Goal: Task Accomplishment & Management: Use online tool/utility

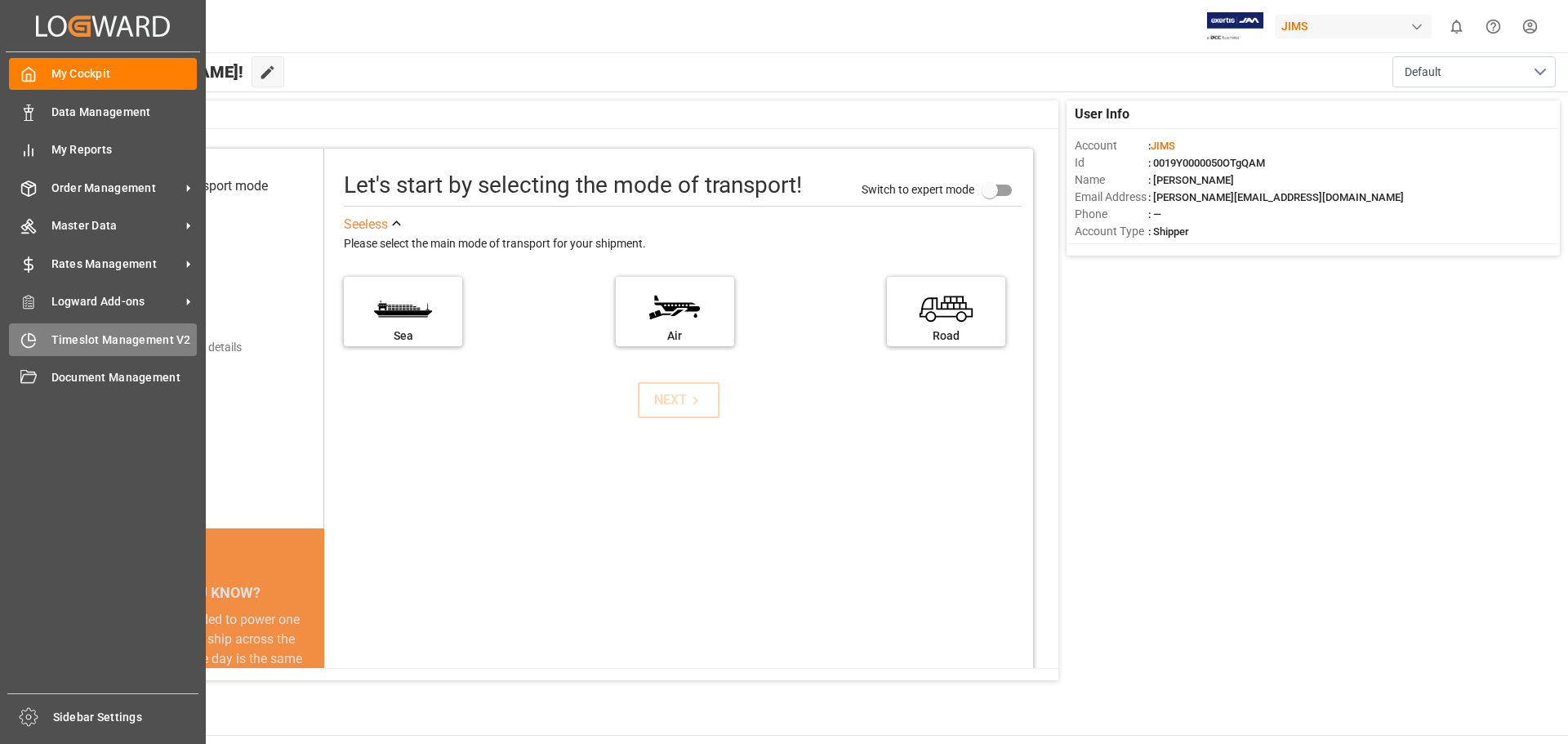
click at [110, 339] on span "Timeslot Management V2" at bounding box center [124, 340] width 146 height 17
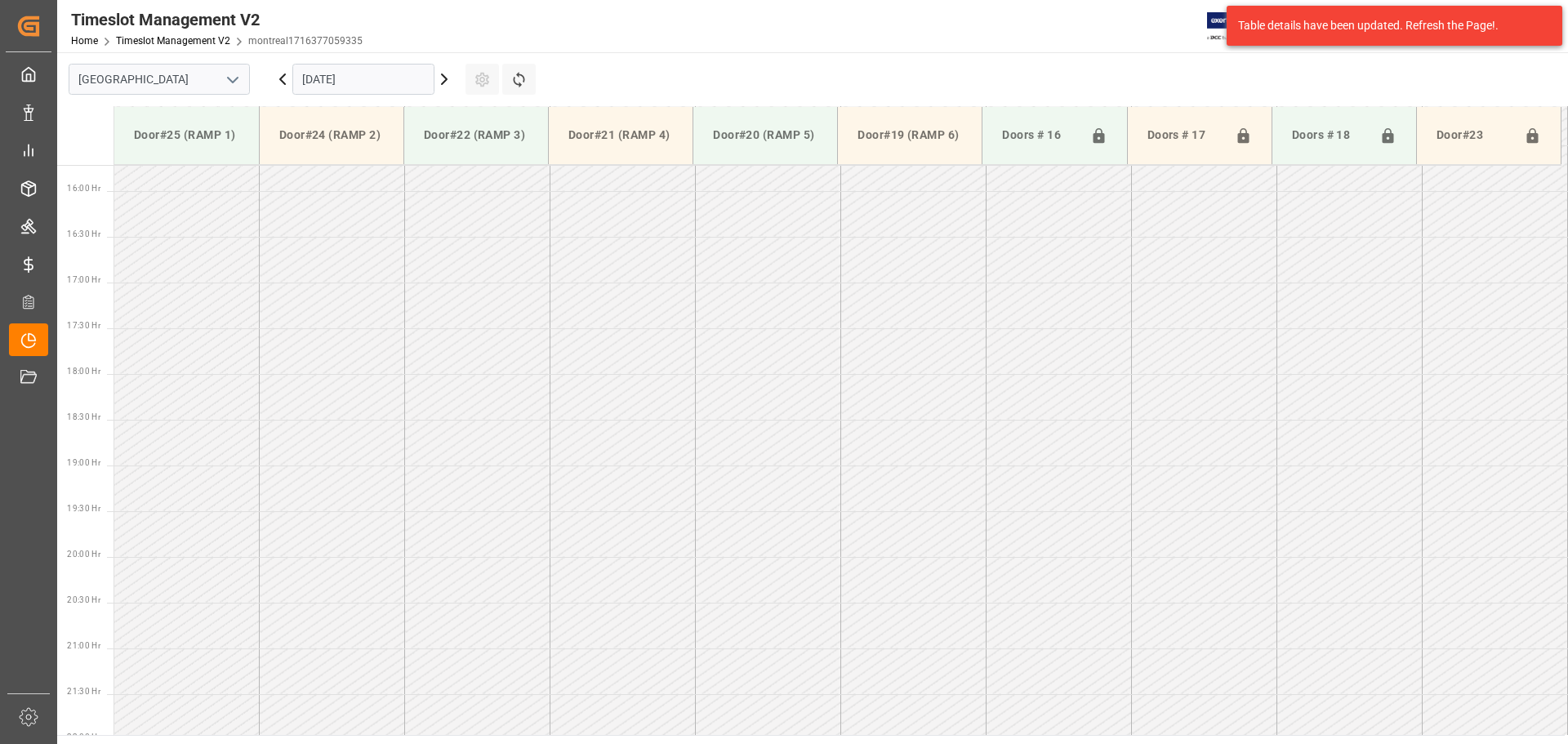
scroll to position [1454, 0]
click at [235, 83] on icon "open menu" at bounding box center [232, 79] width 20 height 20
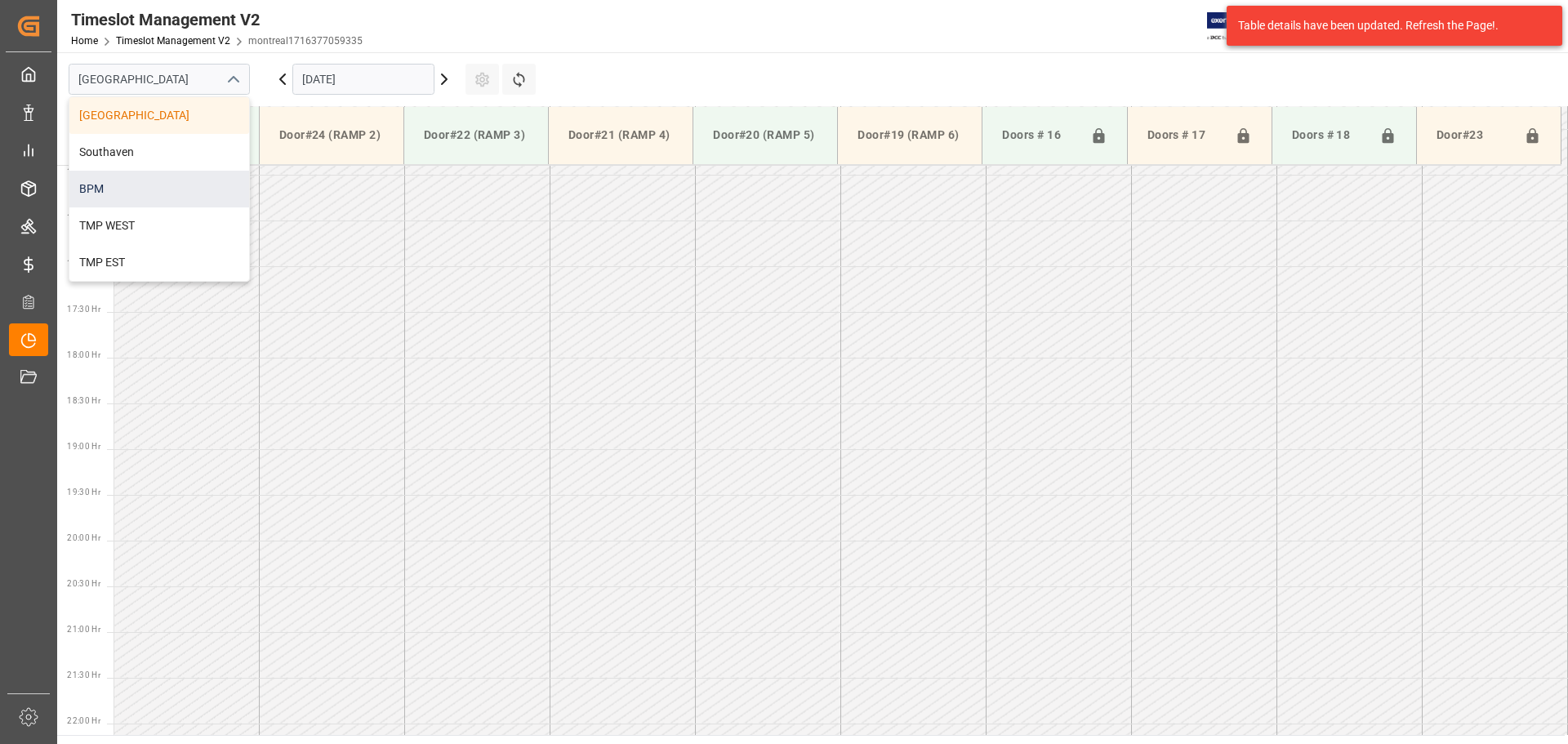
click at [192, 182] on div "BPM" at bounding box center [159, 189] width 180 height 37
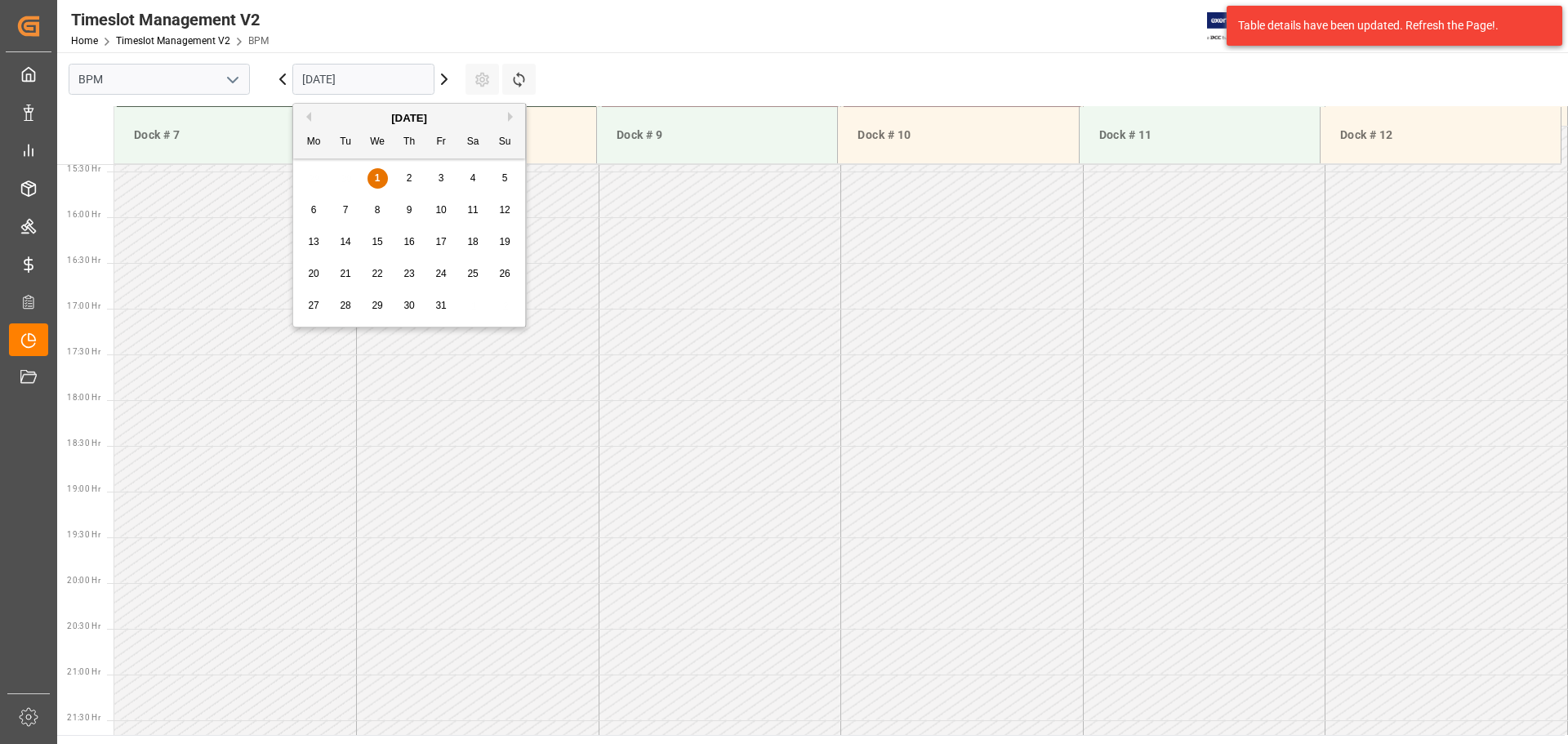
click at [414, 80] on input "[DATE]" at bounding box center [363, 79] width 142 height 31
click at [384, 175] on div "1" at bounding box center [378, 178] width 21 height 20
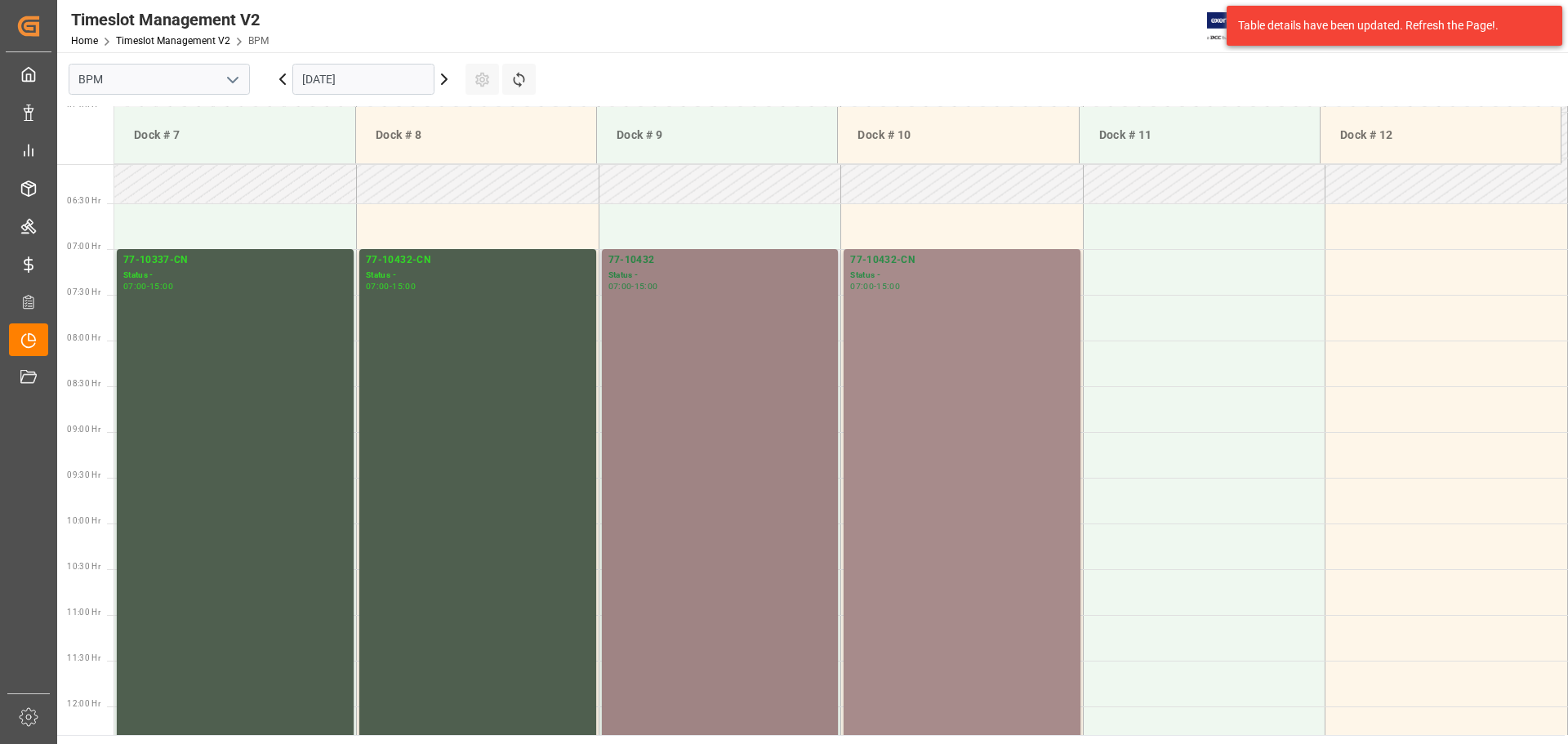
scroll to position [554, 0]
click at [703, 408] on div "77-10432 Status - 07:00 - 15:00" at bounding box center [719, 615] width 223 height 723
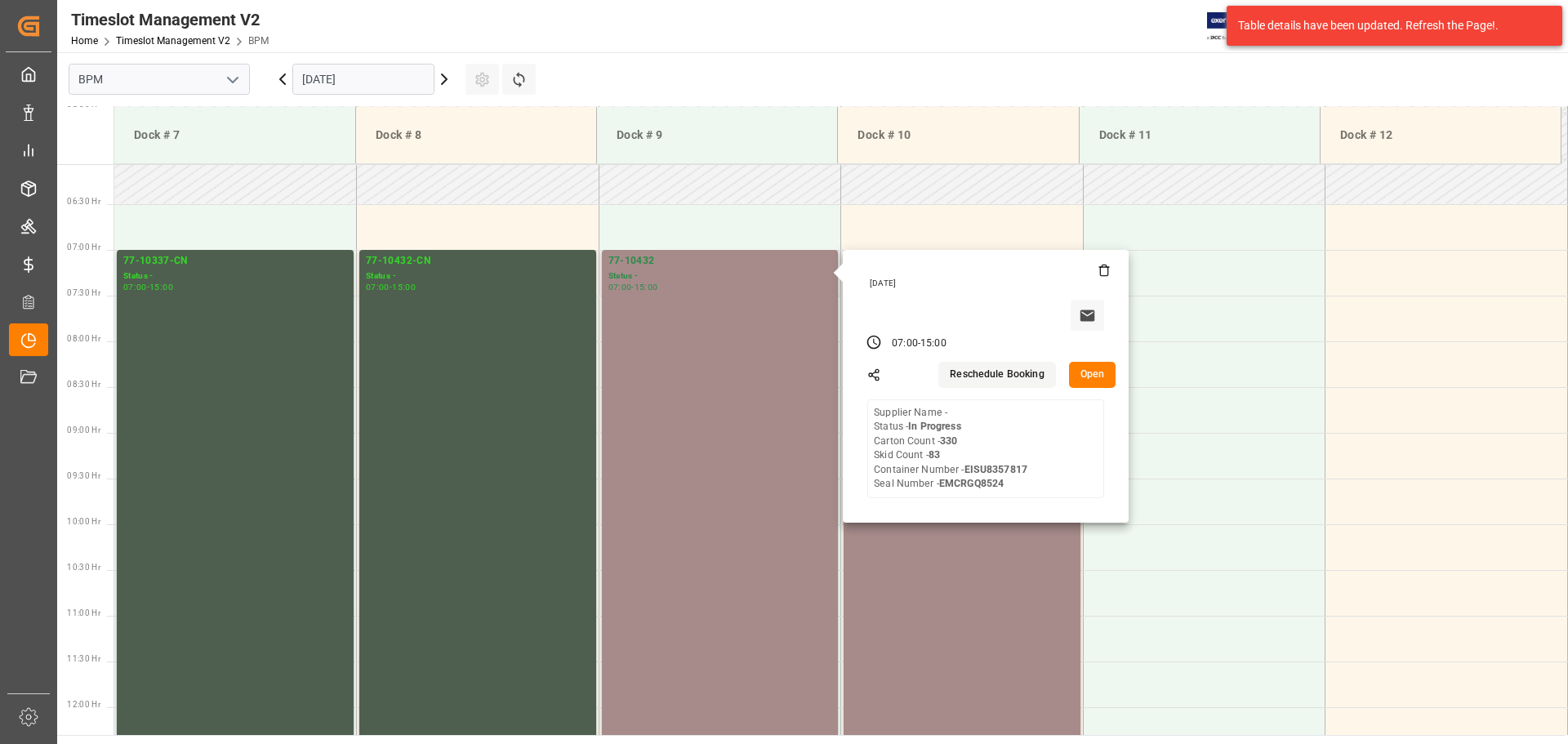
click at [1089, 373] on button "Open" at bounding box center [1093, 375] width 47 height 26
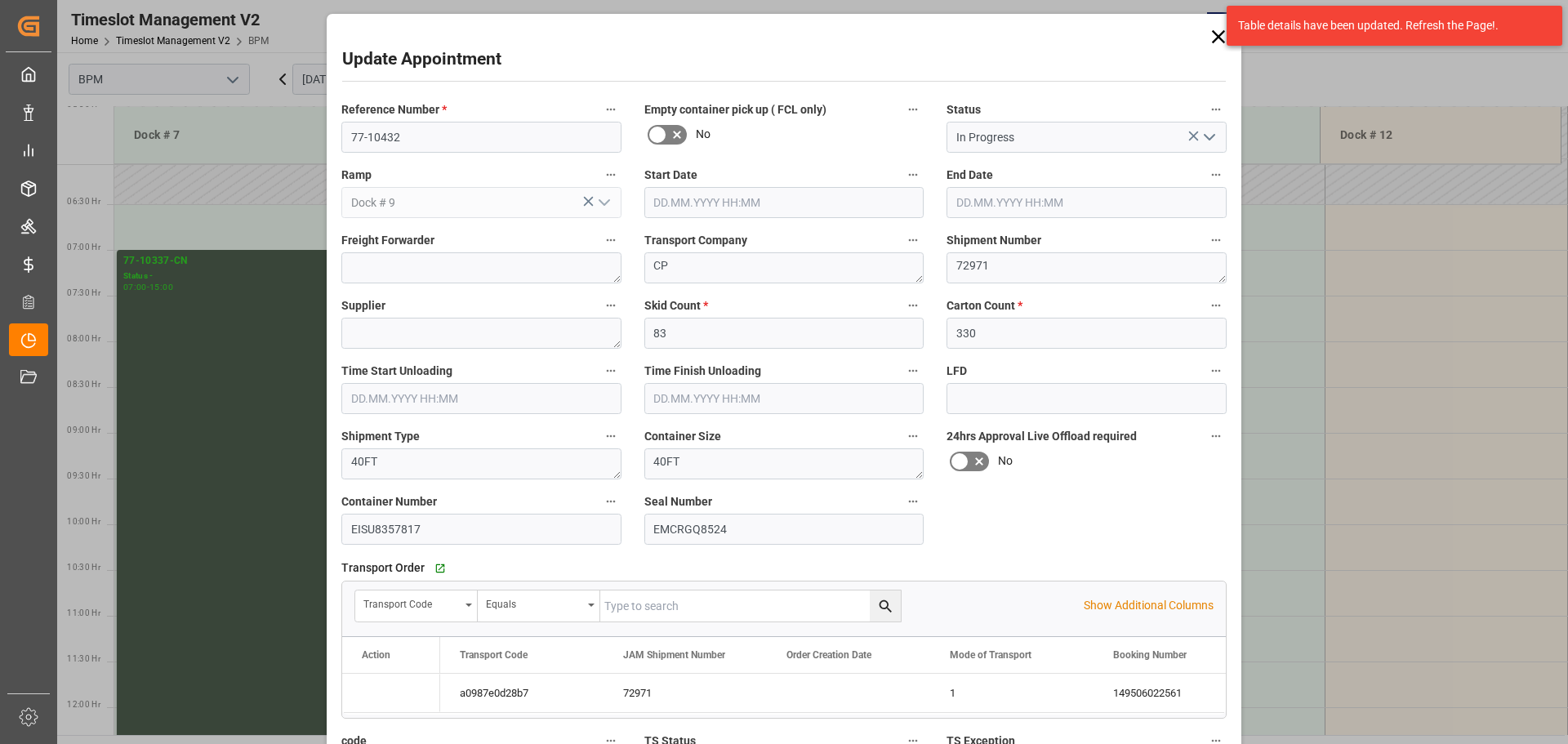
type input "[DATE] 07:00"
type input "[DATE] 15:00"
type input "[DATE] 07:30"
type input "[DATE] 10:30"
type input "[DATE] 09:31"
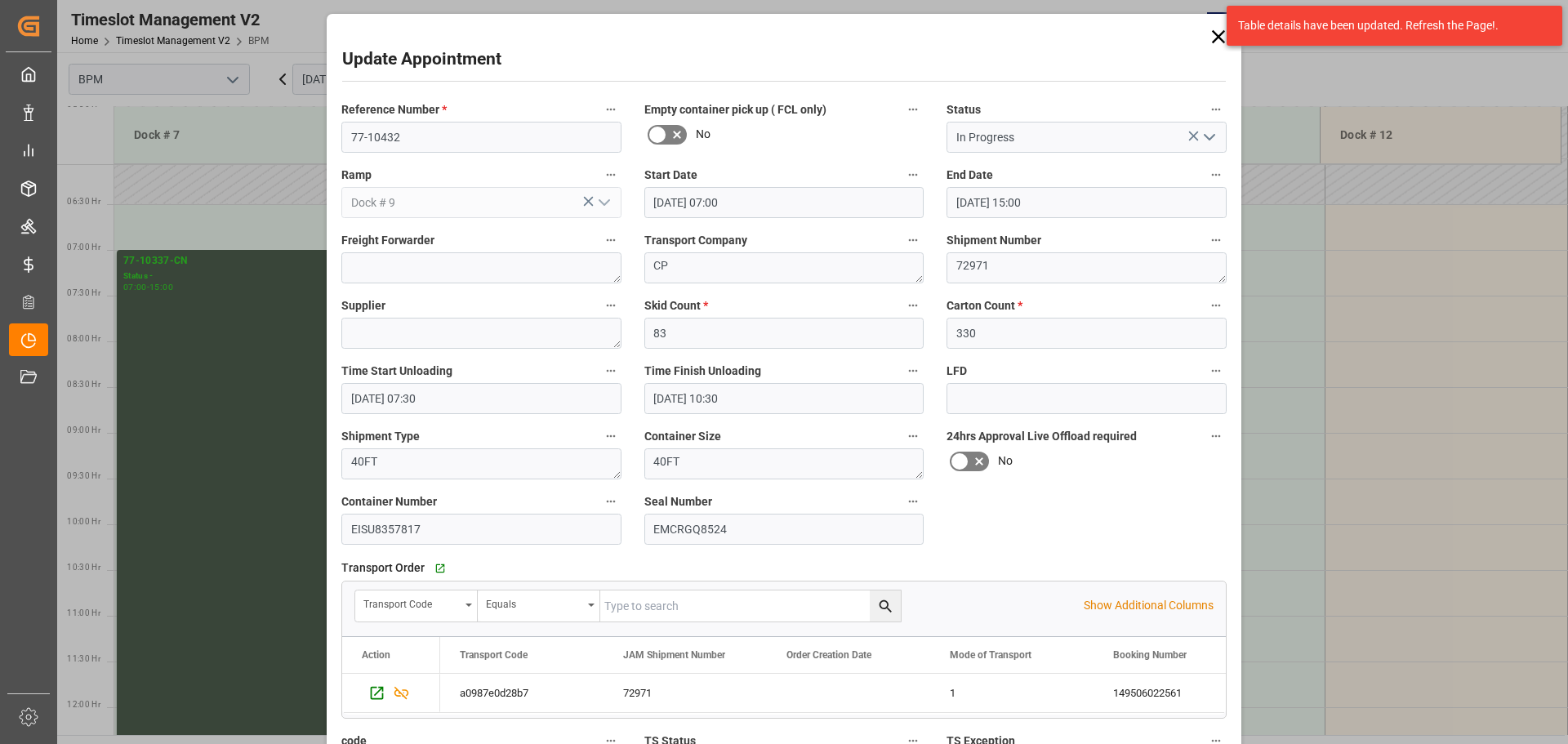
click at [1200, 136] on icon "open menu" at bounding box center [1209, 137] width 20 height 20
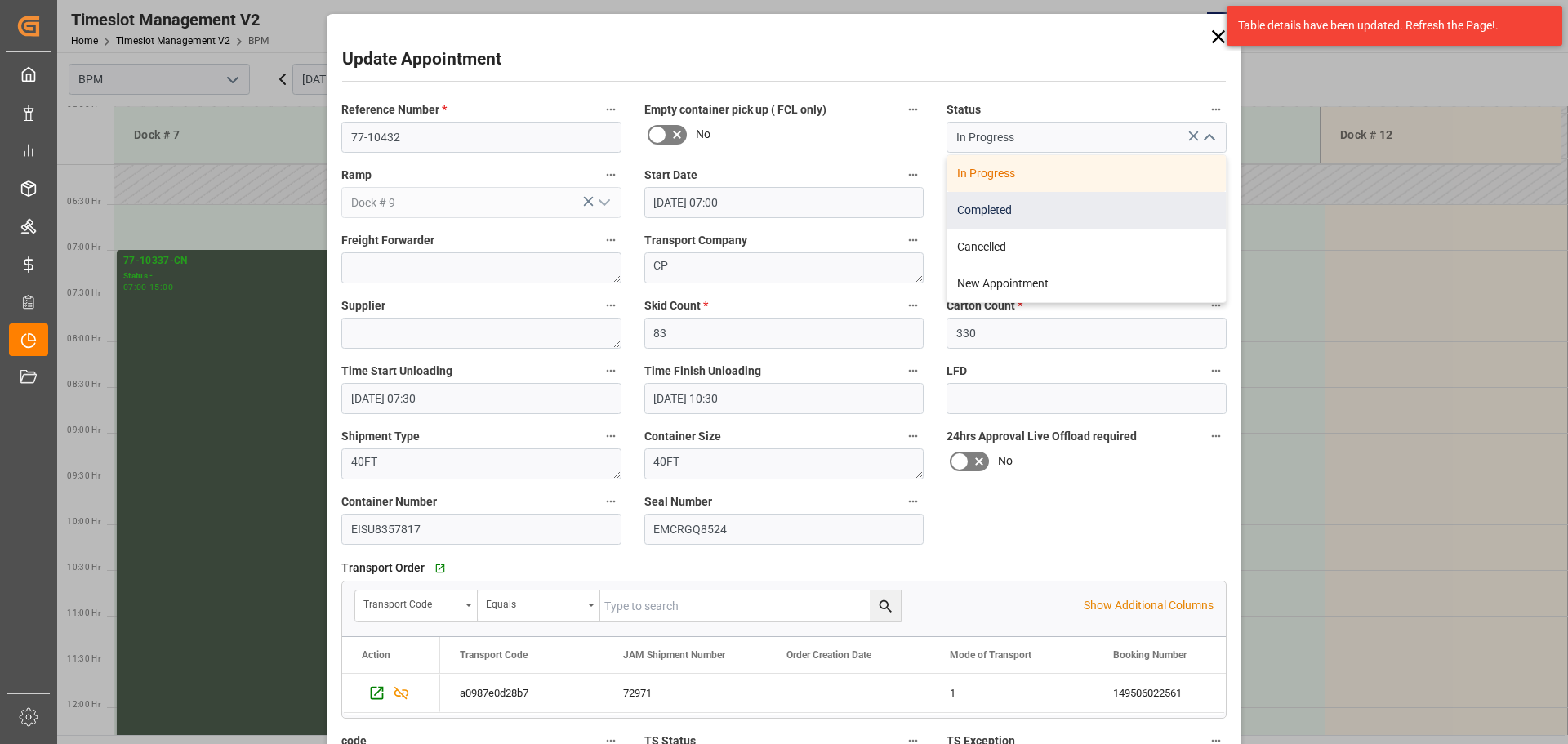
click at [1100, 211] on div "Completed" at bounding box center [1086, 210] width 278 height 37
type input "Completed"
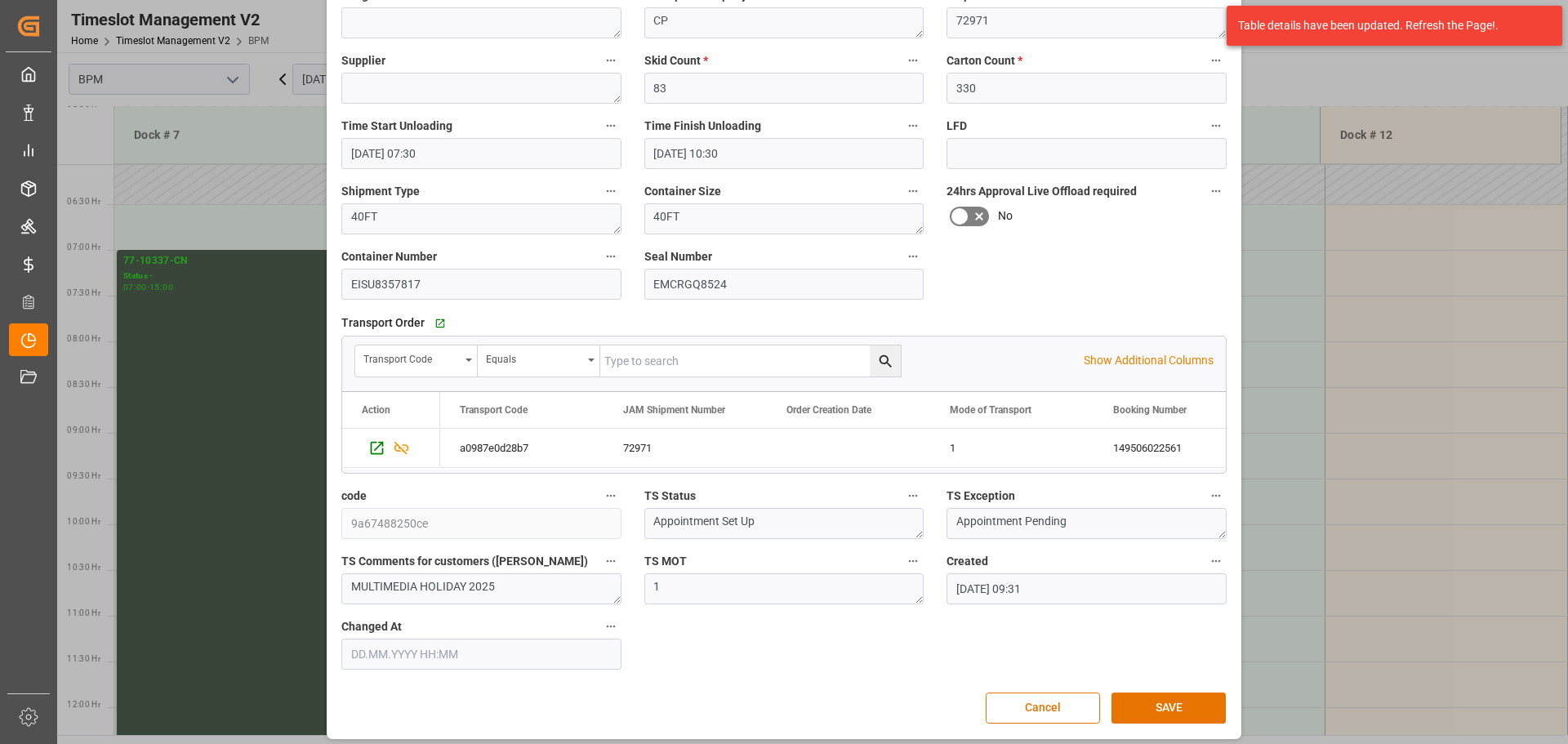
scroll to position [254, 0]
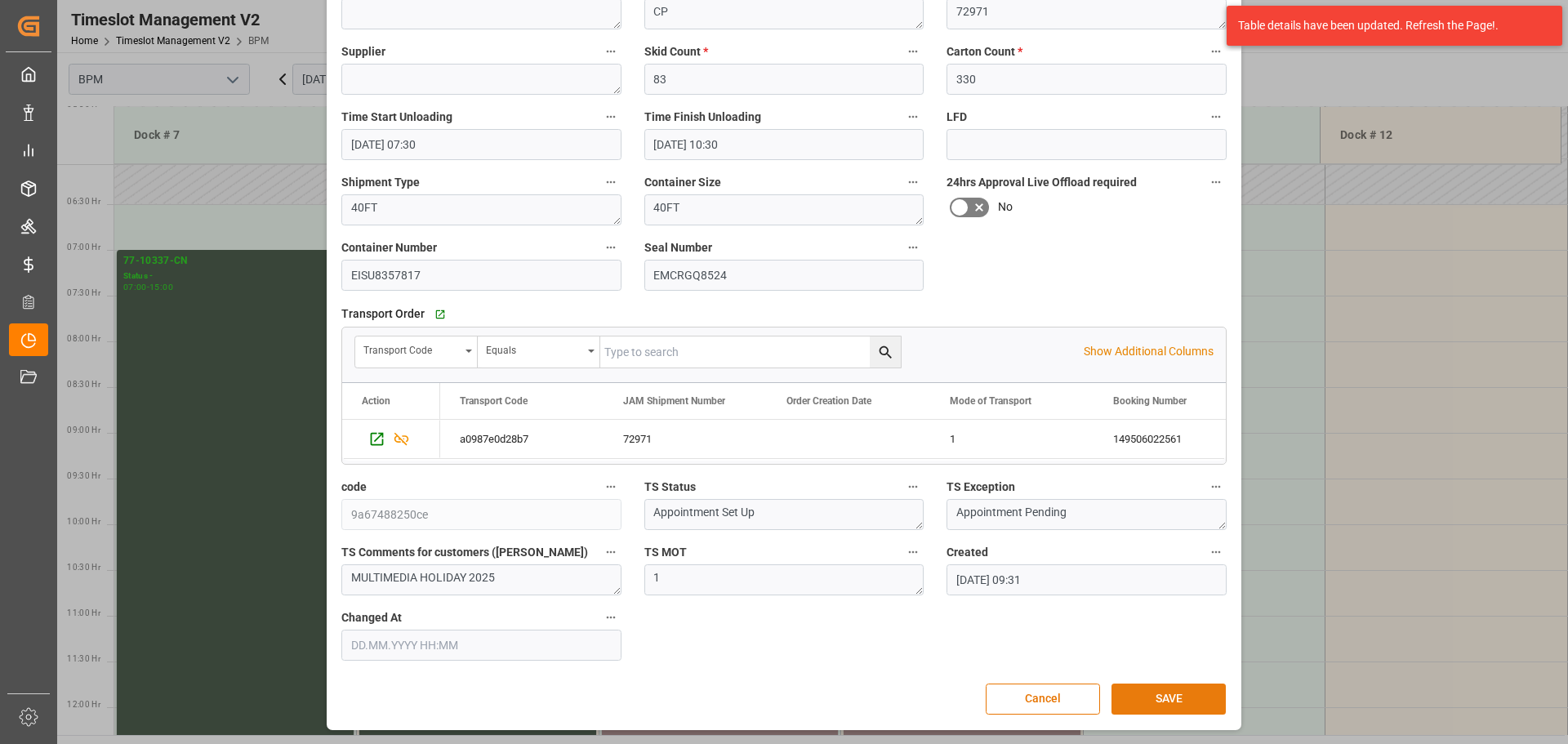
click at [1182, 692] on button "SAVE" at bounding box center [1168, 699] width 114 height 31
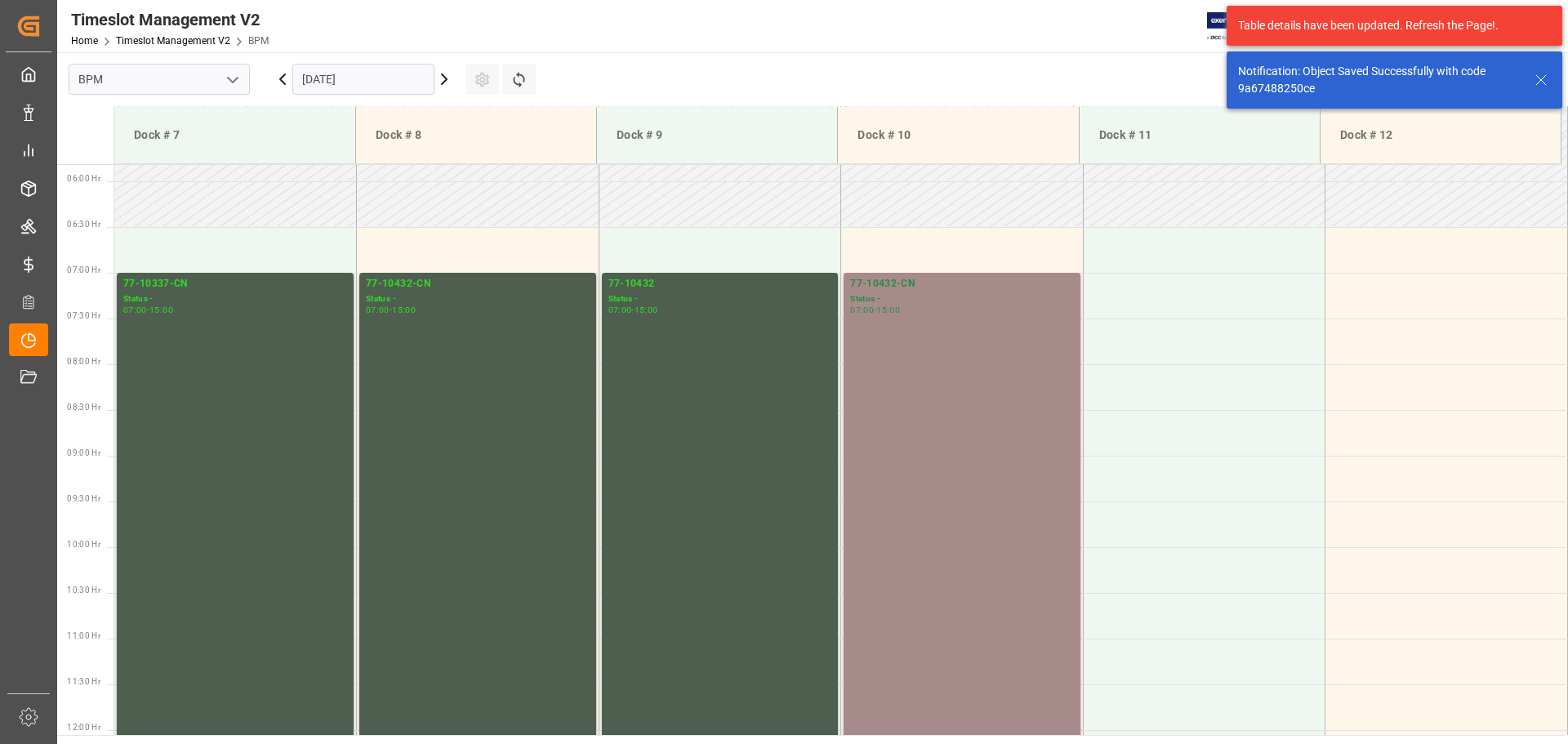
scroll to position [538, 0]
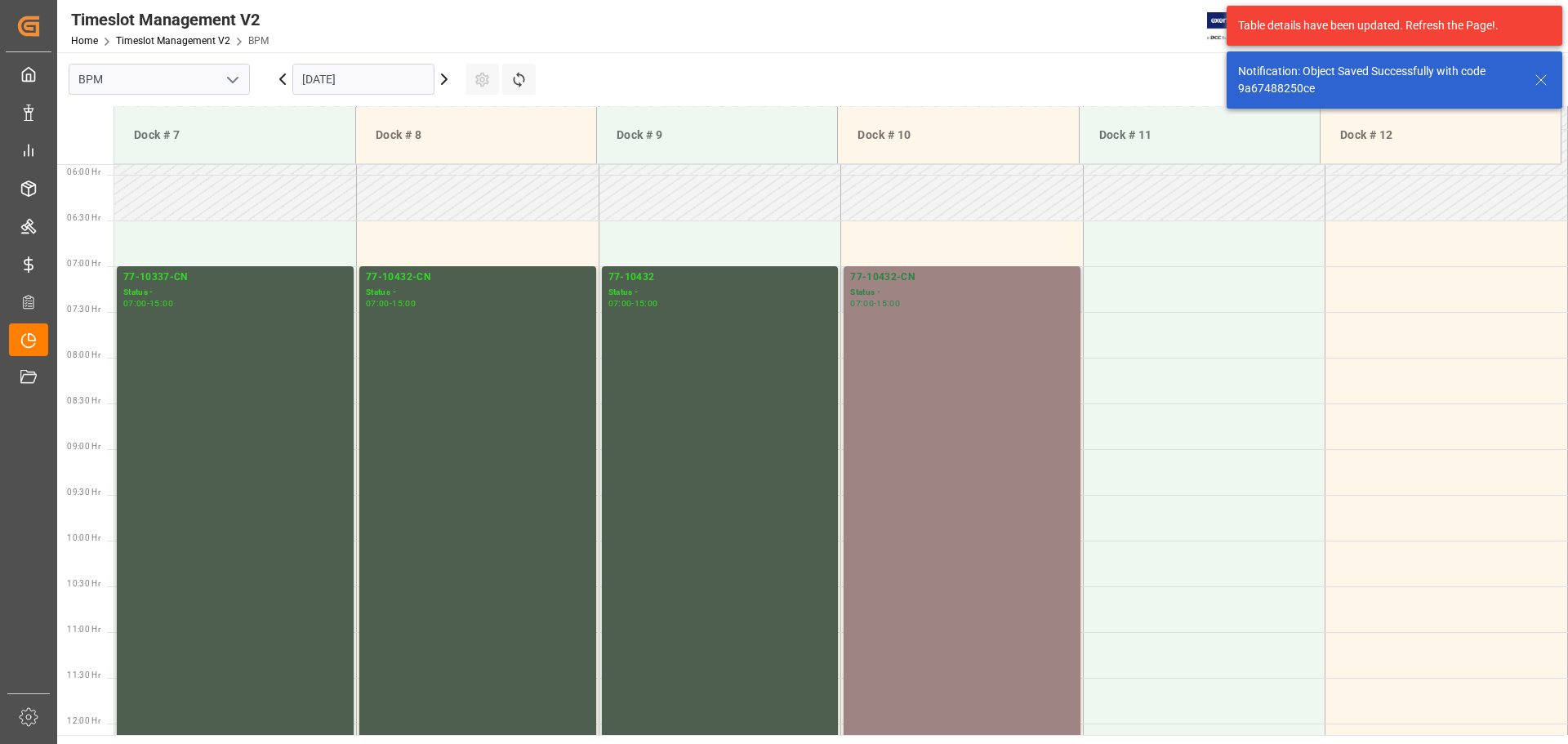
click at [992, 476] on div "77-10432-CN Status - 07:00 - 15:00" at bounding box center [962, 631] width 223 height 723
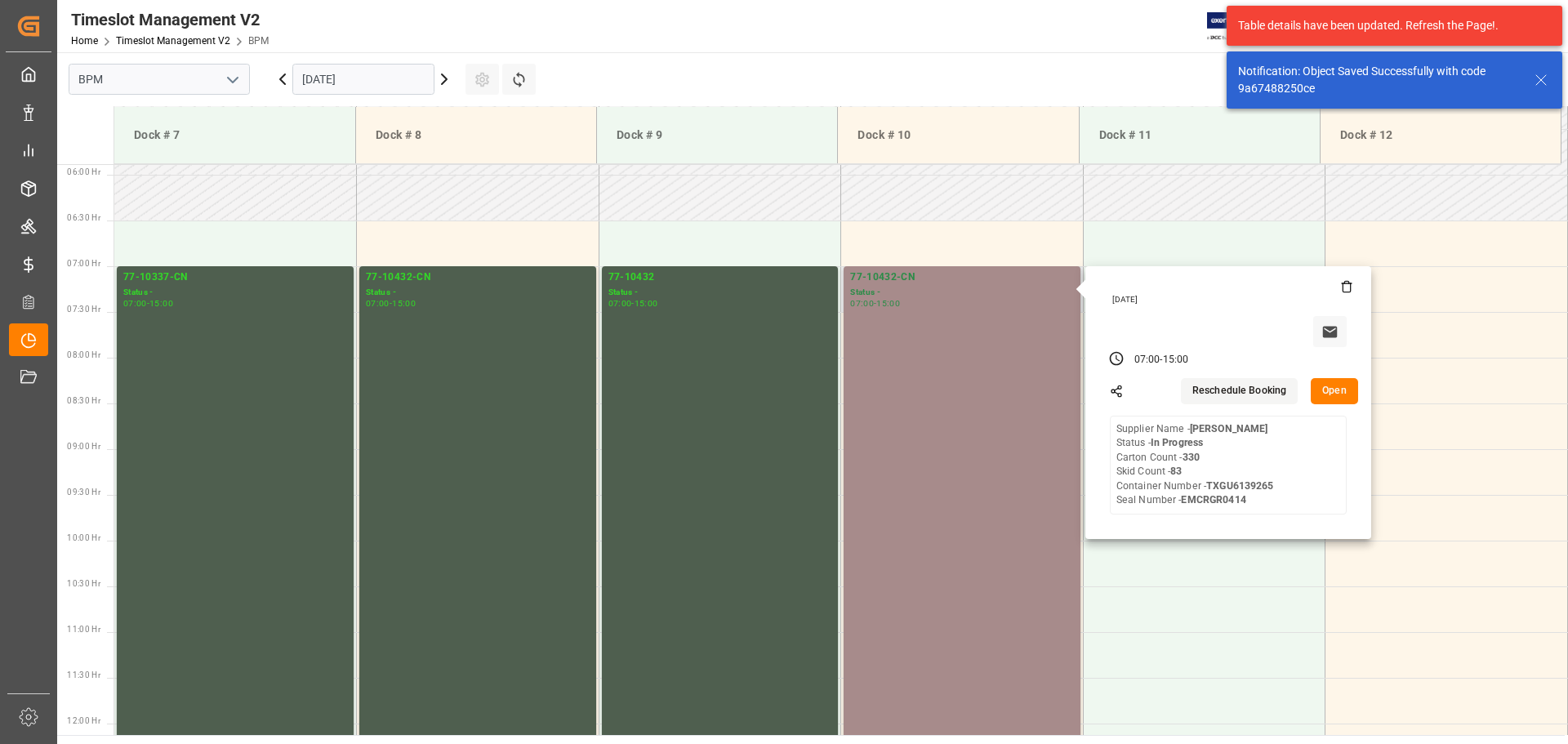
click at [1315, 391] on button "Open" at bounding box center [1334, 391] width 47 height 26
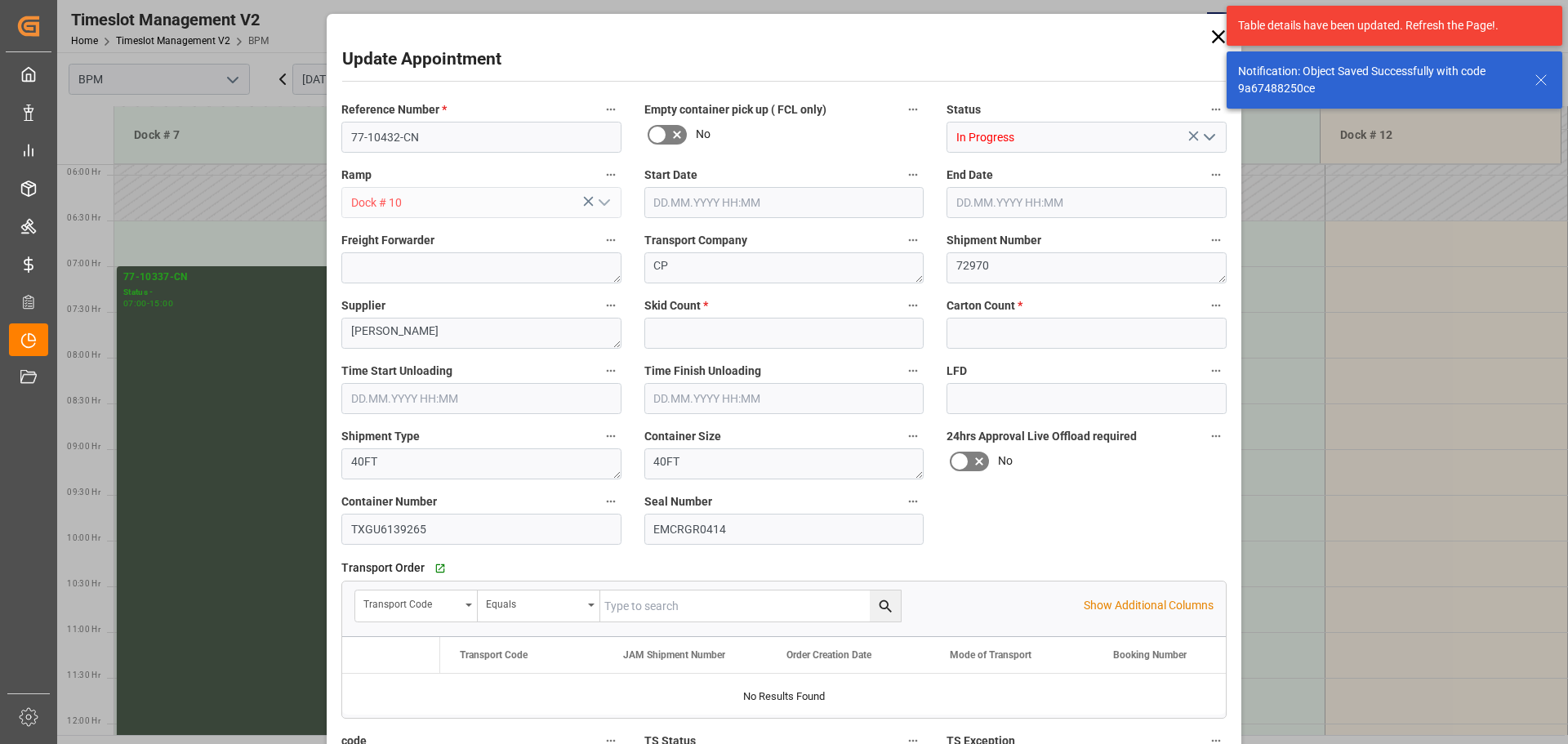
type input "83"
type input "330"
type input "[DATE] 07:00"
type input "[DATE] 15:00"
type input "[DATE] 11:00"
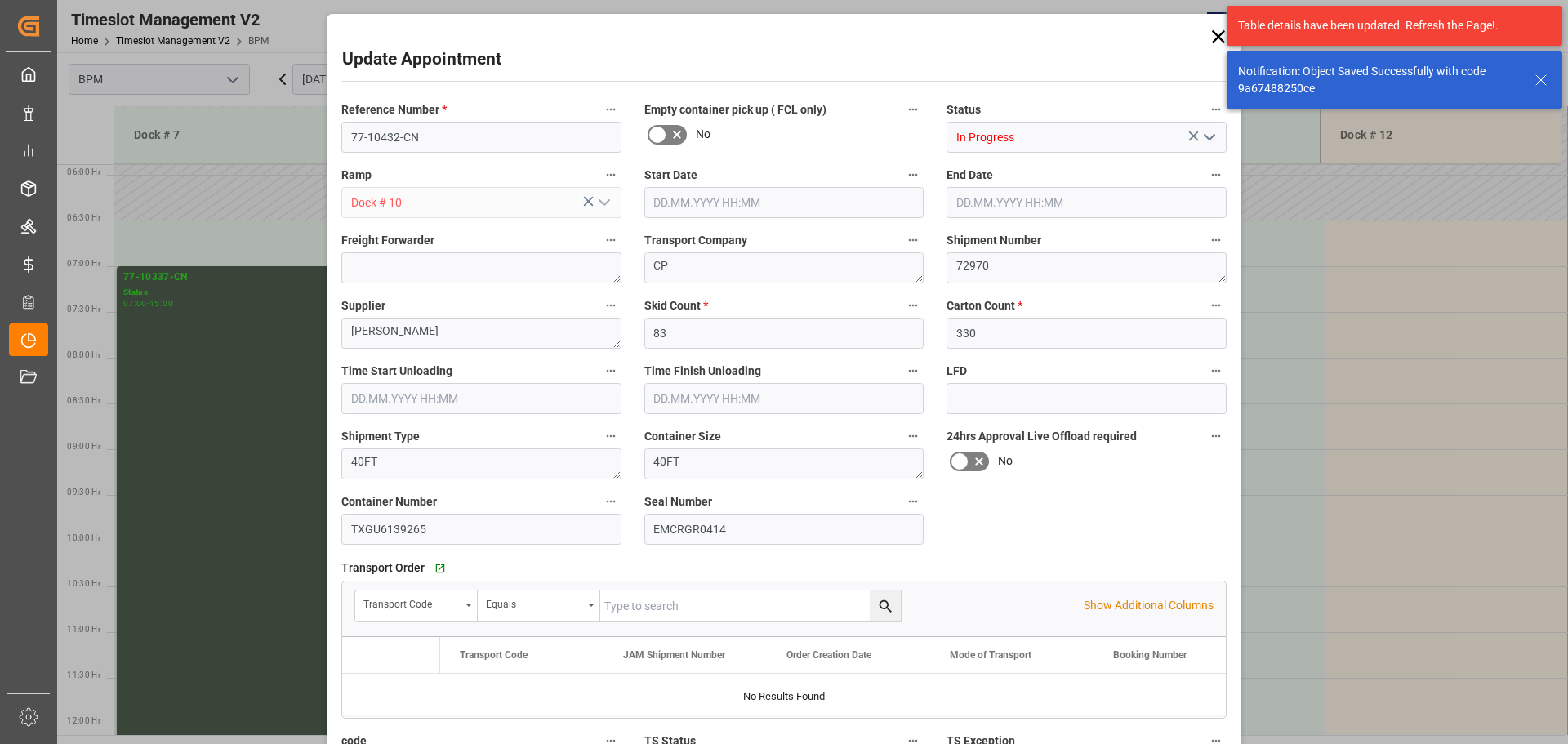
type input "[DATE] 14:00"
type input "[DATE] 09:33"
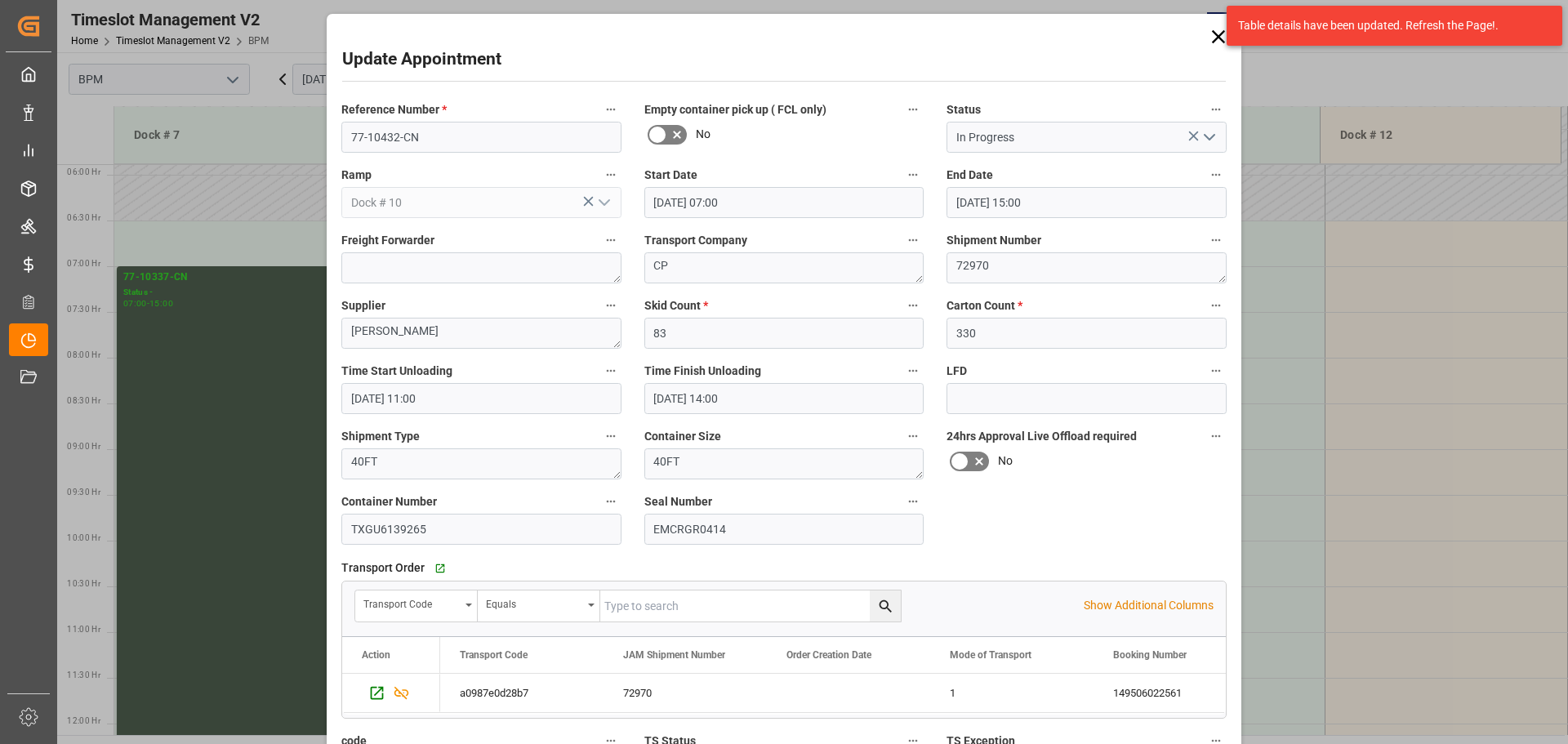
click at [1208, 135] on icon "open menu" at bounding box center [1209, 137] width 20 height 20
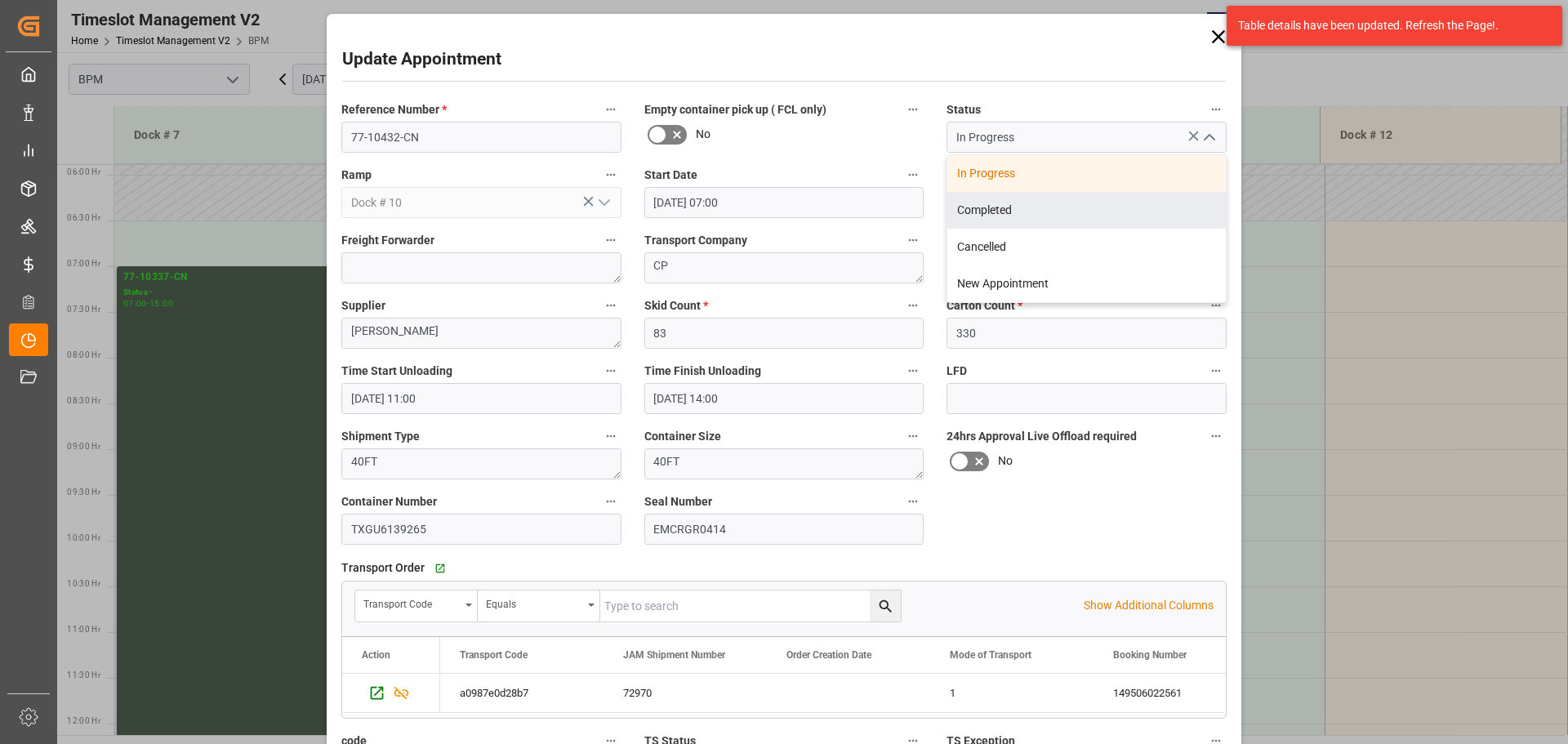
click at [1108, 214] on div "Completed" at bounding box center [1086, 210] width 278 height 37
type input "Completed"
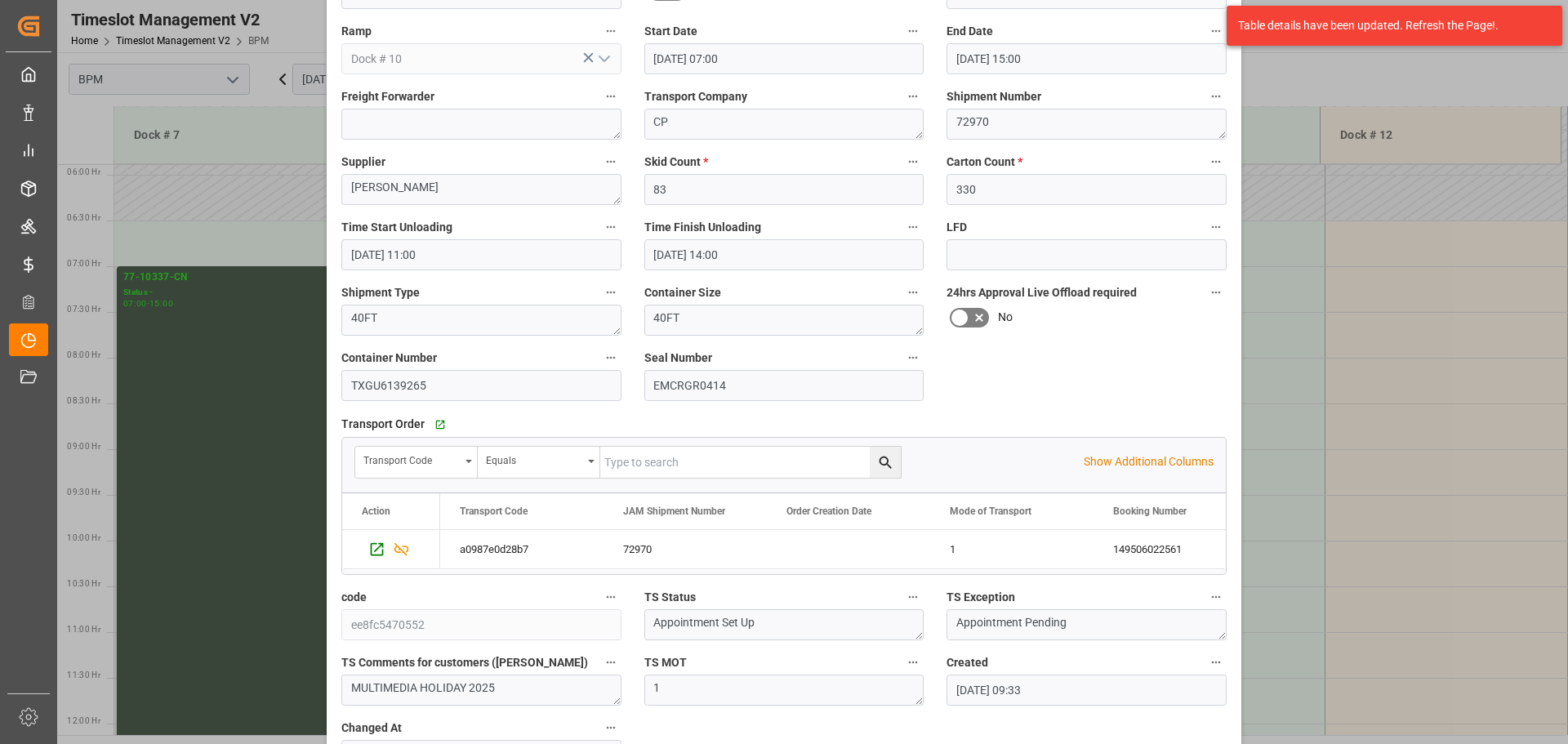
scroll to position [254, 0]
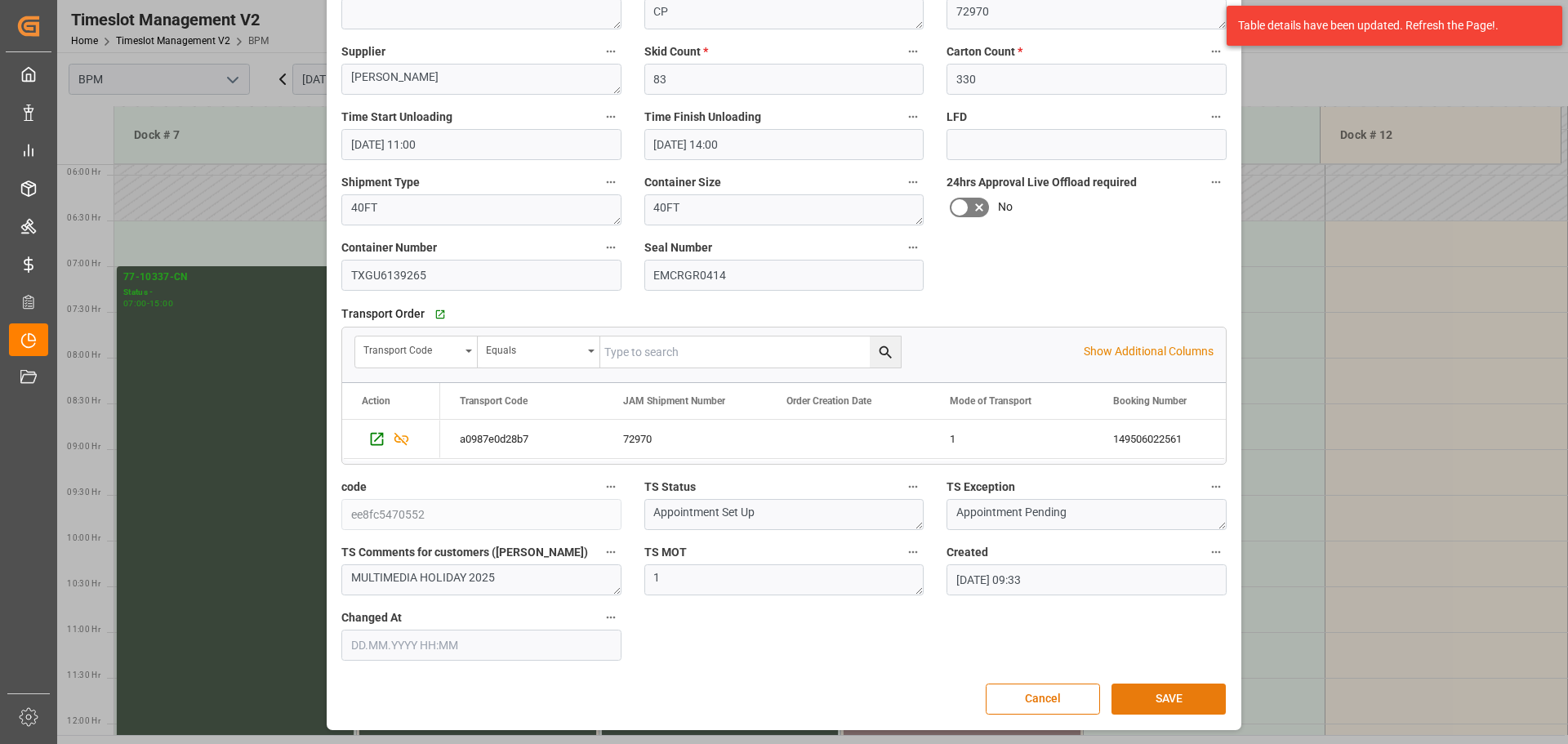
click at [1158, 699] on button "SAVE" at bounding box center [1168, 699] width 114 height 31
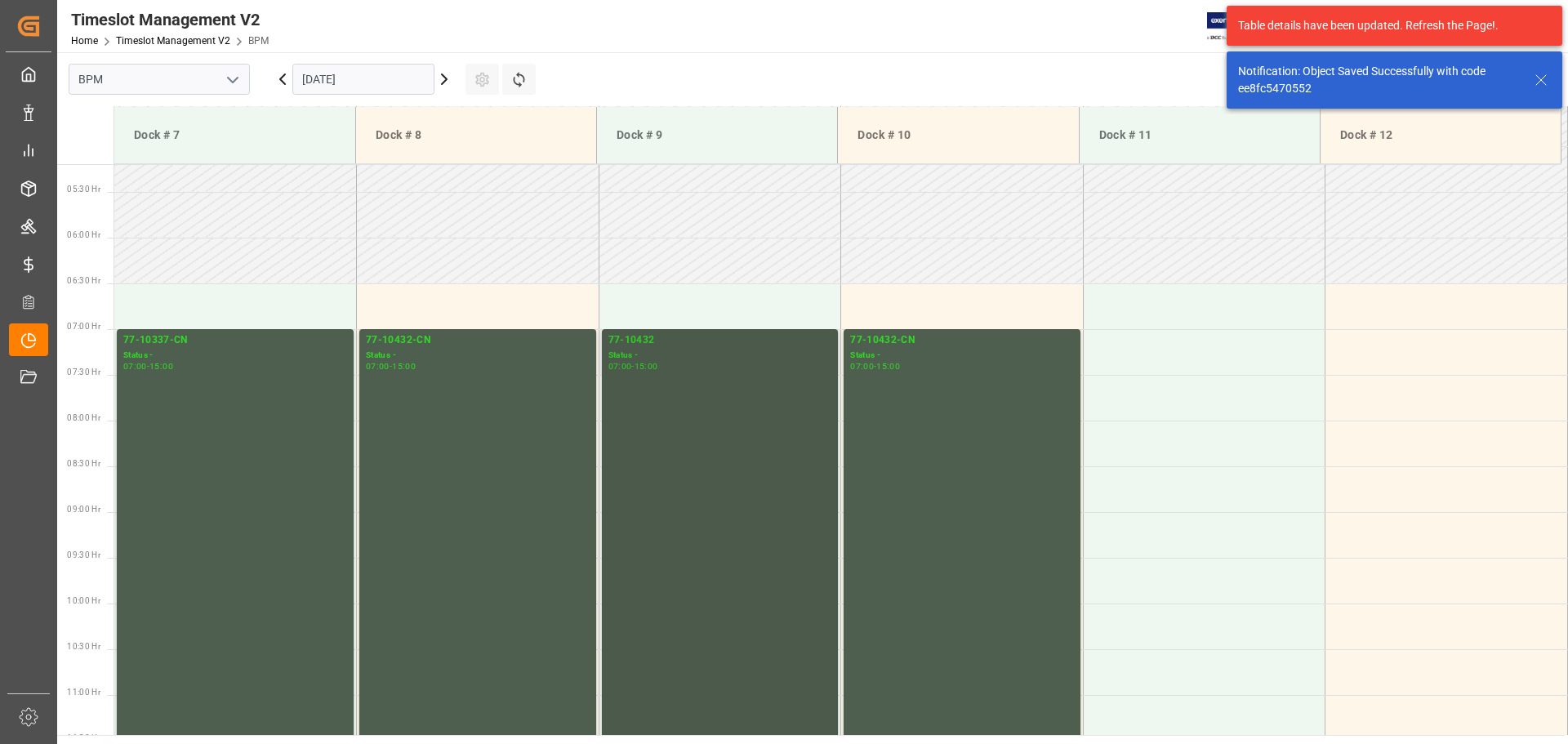
scroll to position [481, 0]
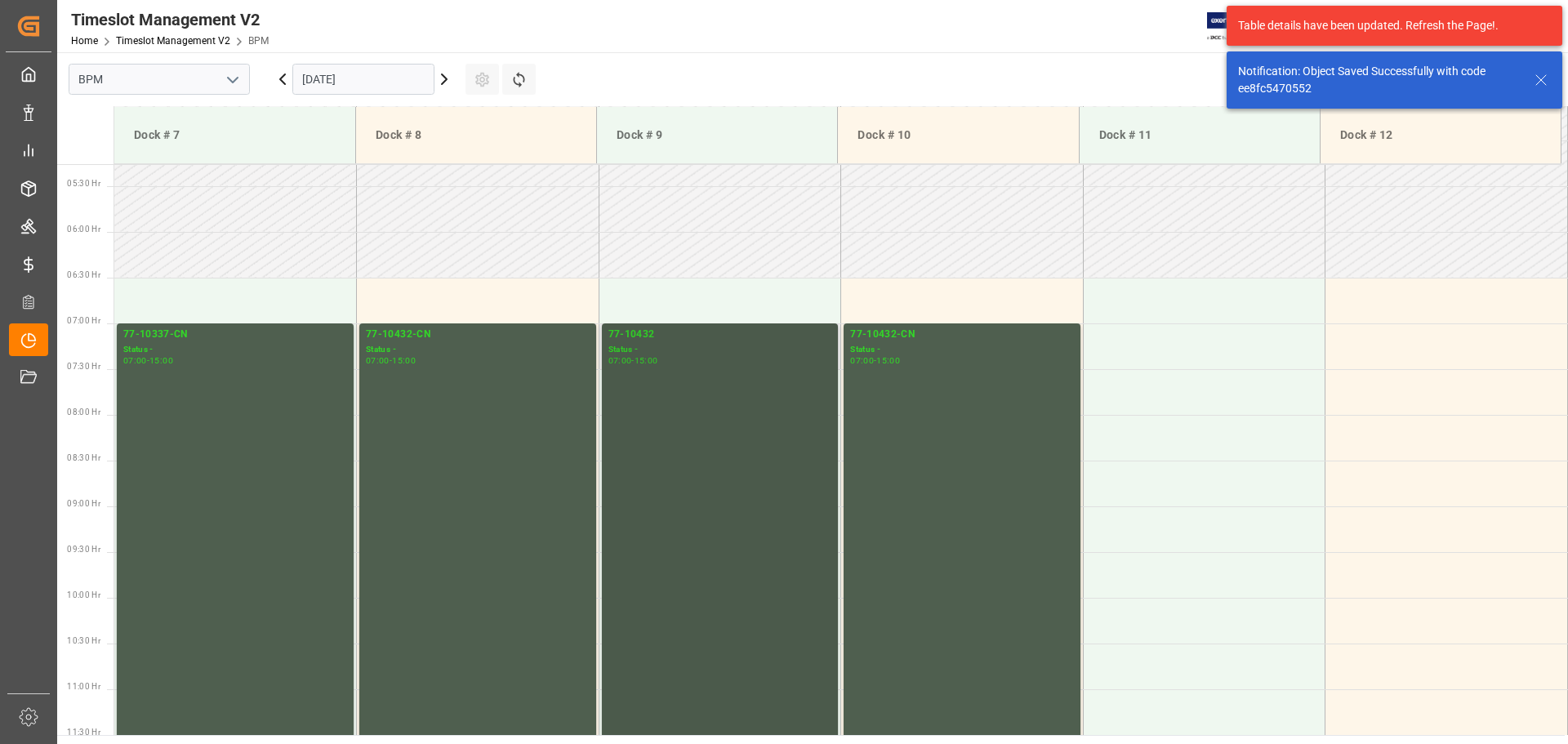
click at [742, 491] on div "77-10432 Status - 07:00 - 15:00" at bounding box center [719, 687] width 223 height 723
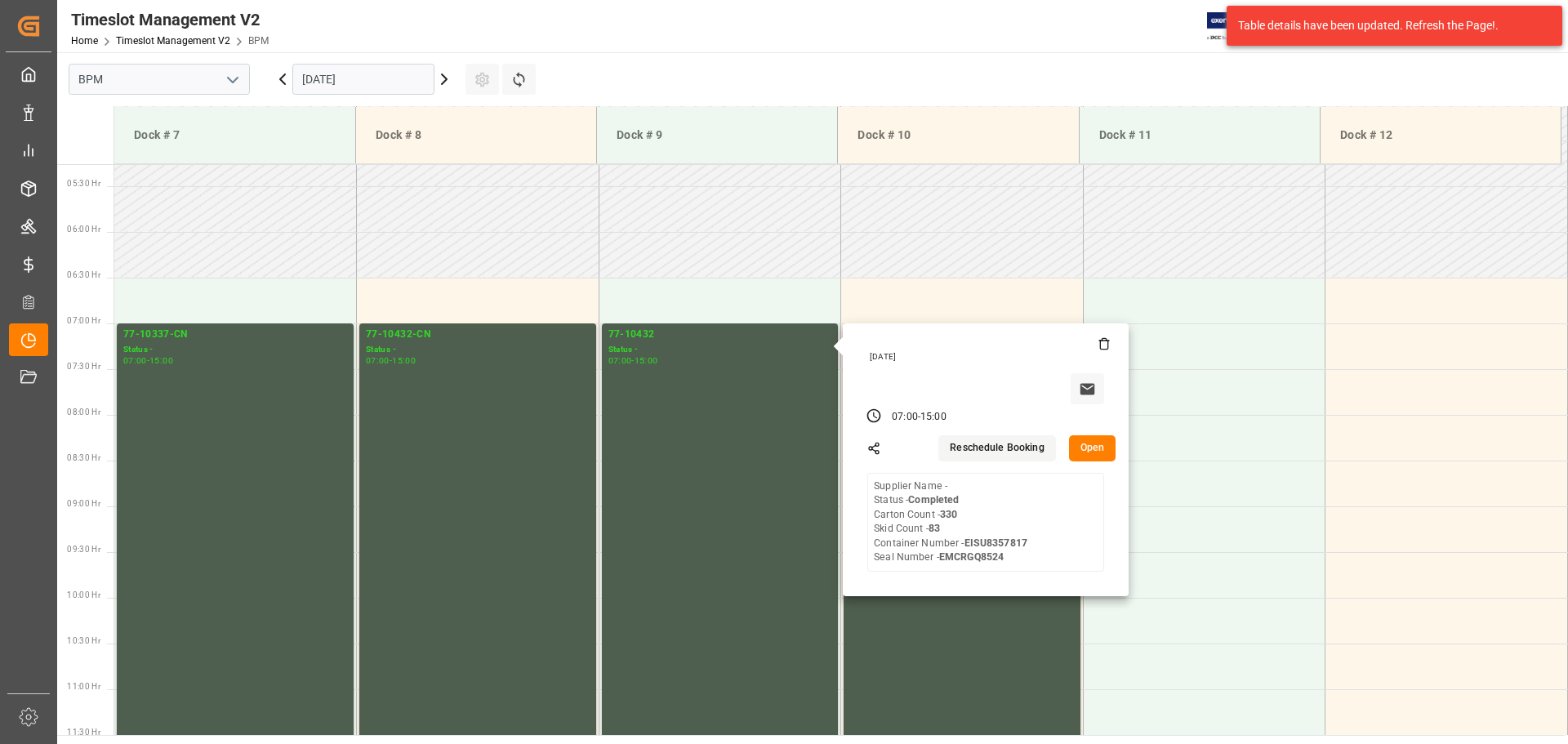
click at [1087, 455] on button "Open" at bounding box center [1093, 449] width 47 height 26
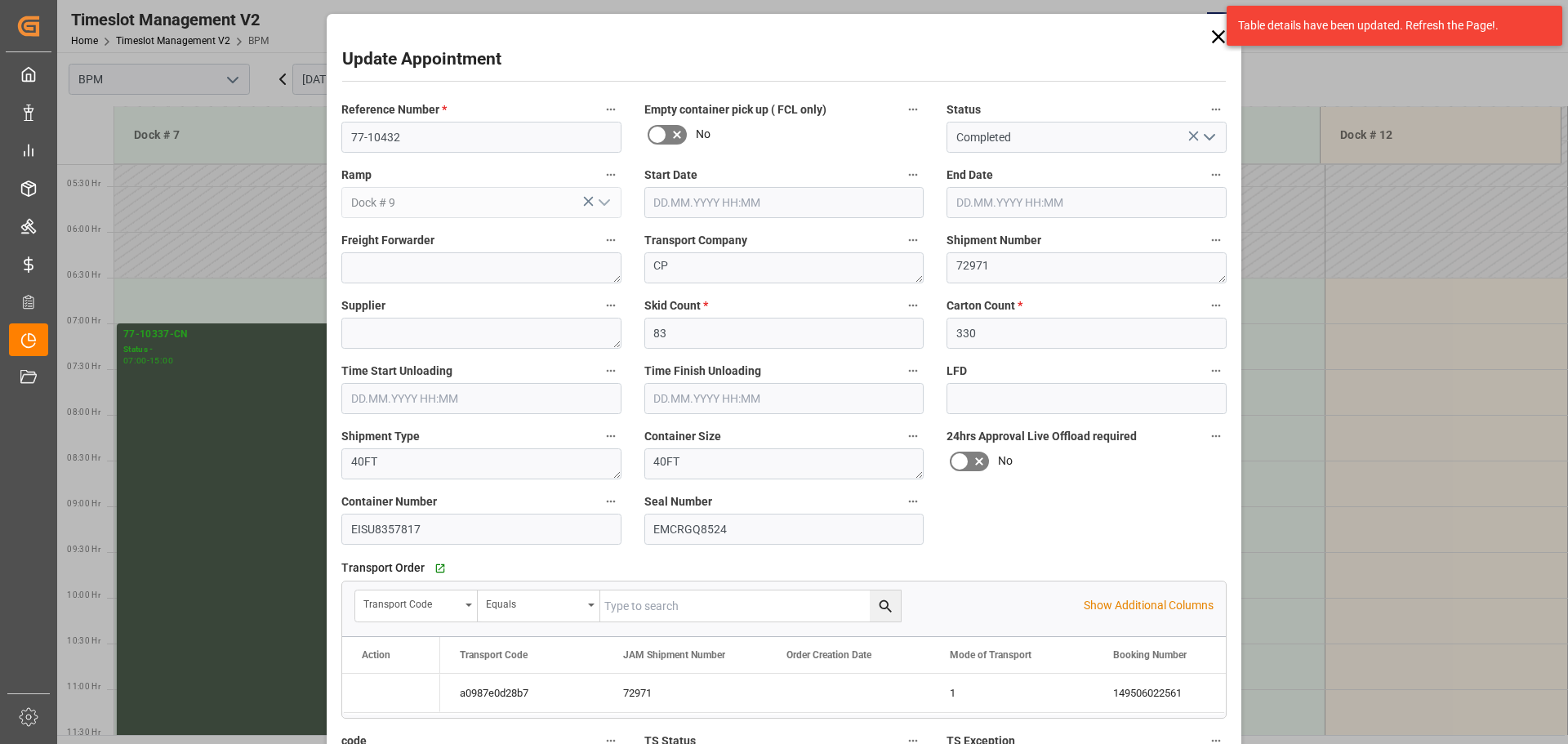
type input "[DATE] 07:00"
type input "[DATE] 15:00"
type input "[DATE] 07:30"
type input "[DATE] 10:30"
type input "[DATE] 09:31"
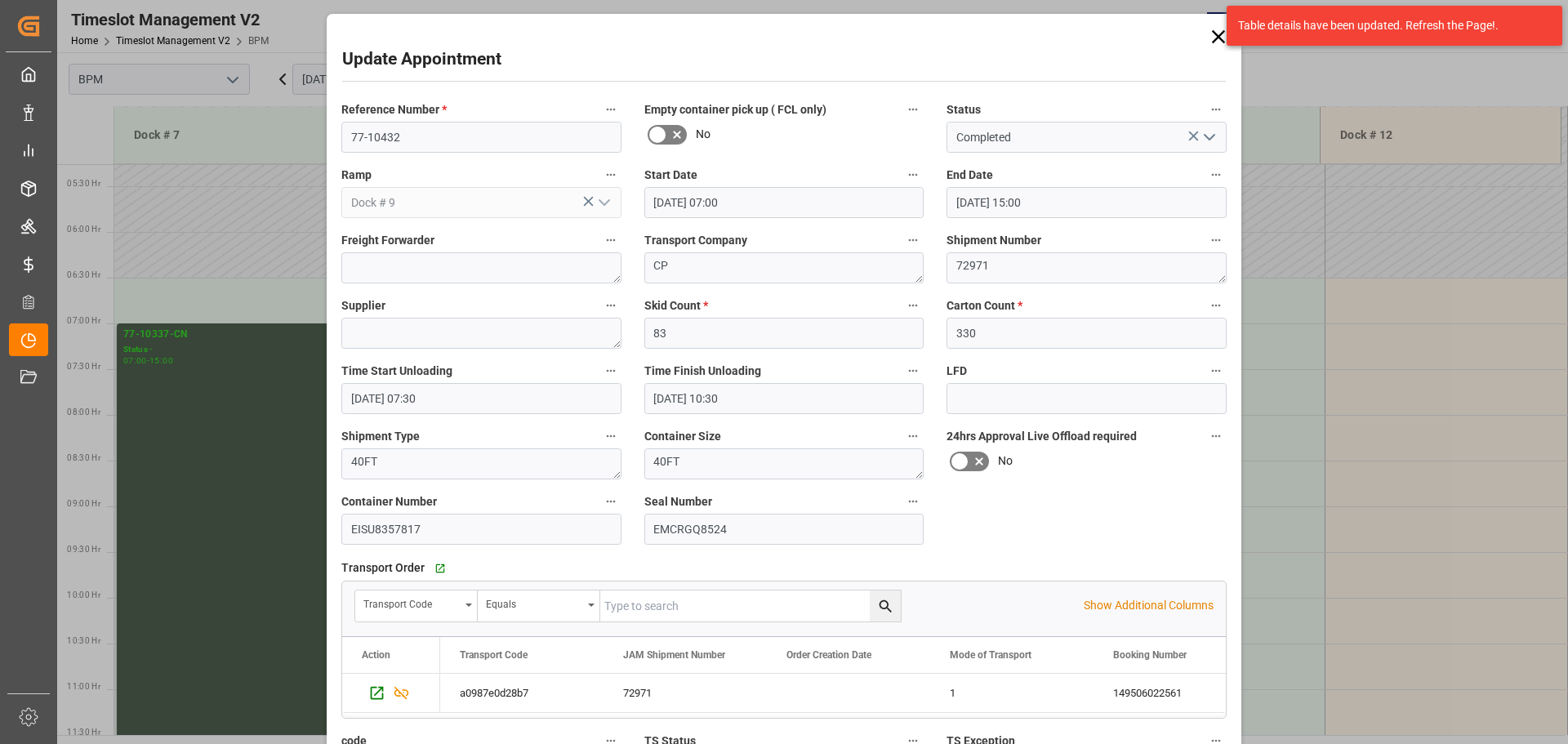
click at [1209, 39] on icon at bounding box center [1218, 37] width 23 height 23
